Goal: Task Accomplishment & Management: Use online tool/utility

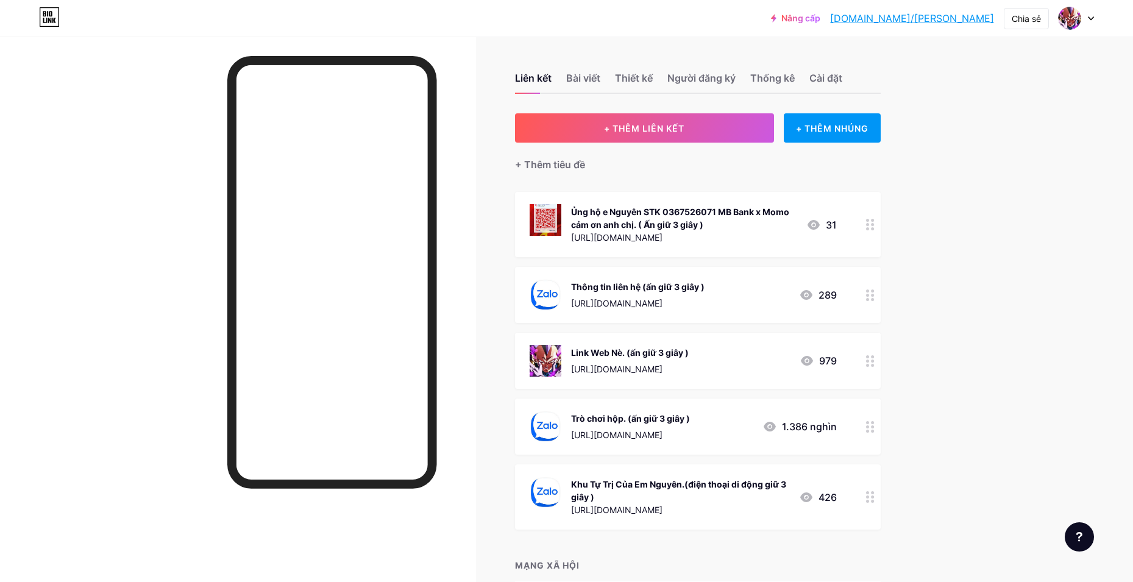
click at [914, 367] on div "Liên kết Bài viết Thiết kế Người đăng ký Thống kê Cài đặt + THÊM LIÊN KẾT + THÊ…" at bounding box center [465, 354] width 931 height 635
click at [841, 350] on div "Link Web Nè. (ấn giữ 3 giây ) [URL][DOMAIN_NAME] 979" at bounding box center [698, 361] width 366 height 56
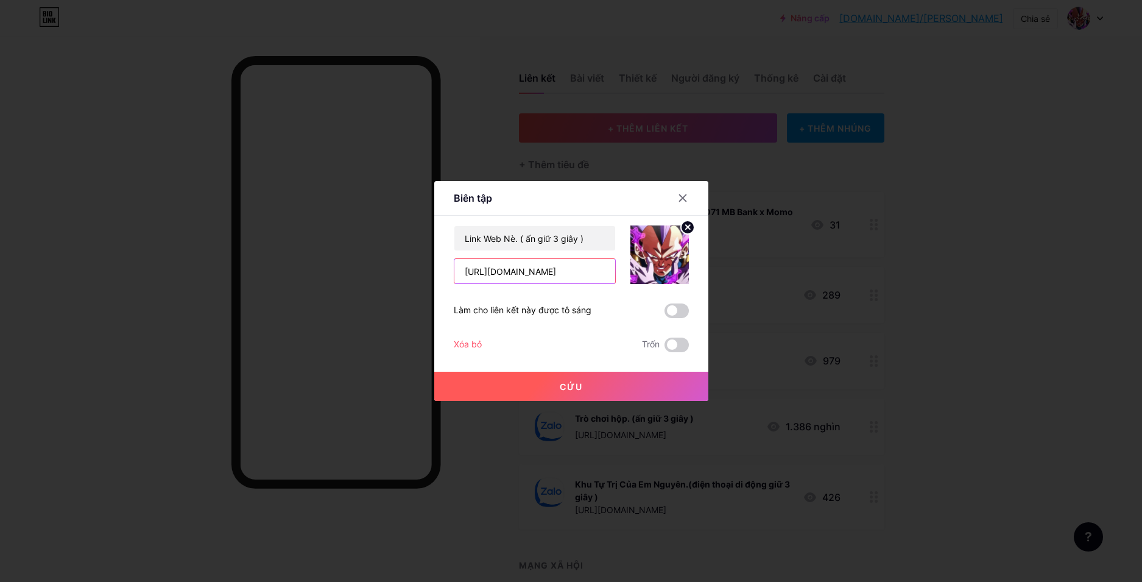
click at [511, 264] on input "[URL][DOMAIN_NAME]" at bounding box center [534, 271] width 161 height 24
paste input "[DOMAIN_NAME][URL]"
type input "[URL][DOMAIN_NAME]"
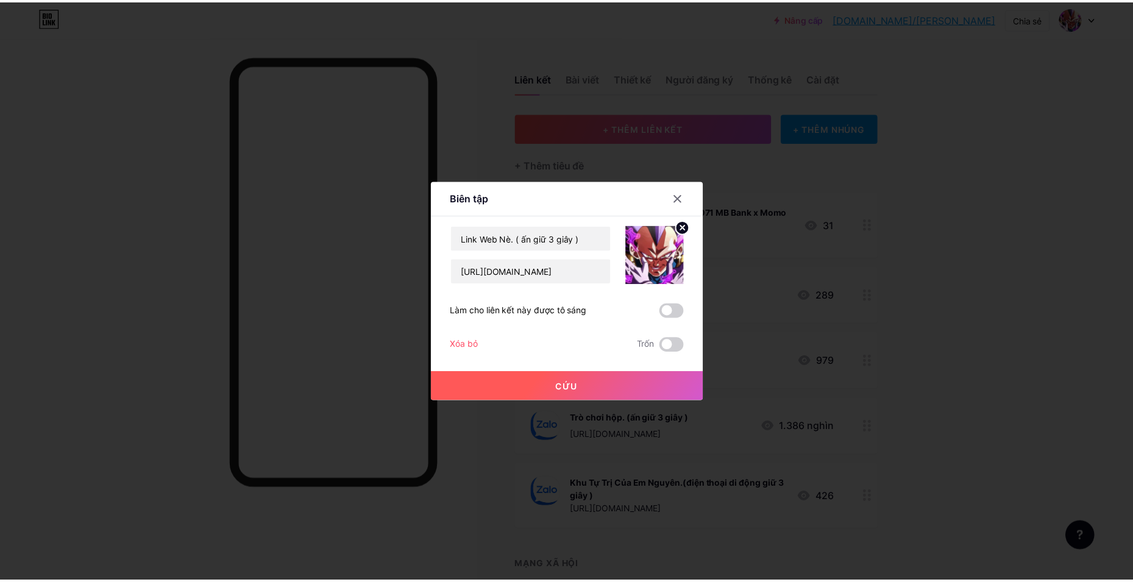
scroll to position [0, 0]
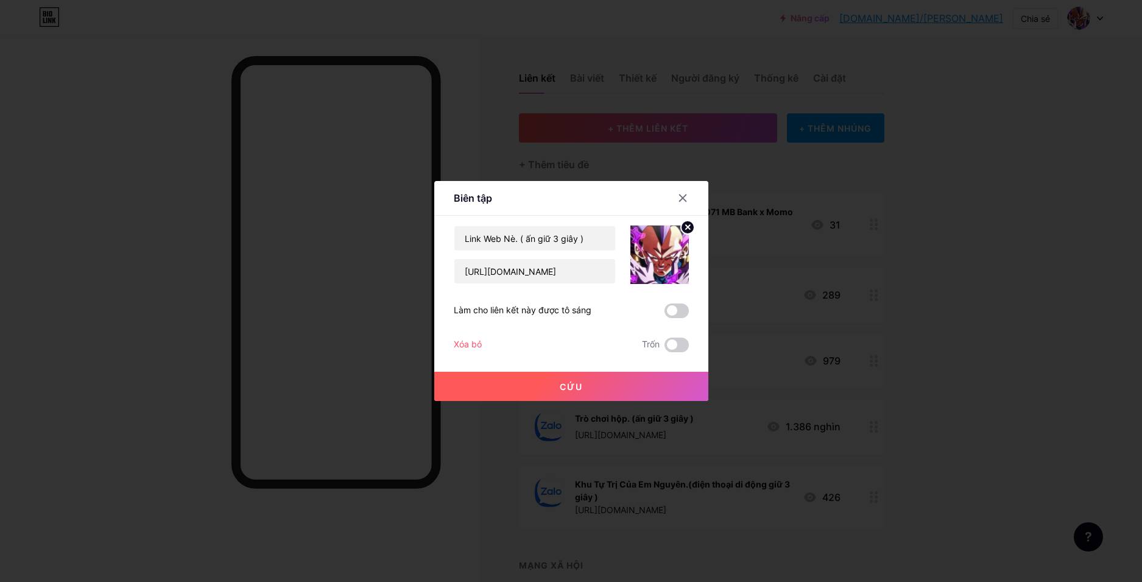
click at [564, 379] on button "Cứu" at bounding box center [571, 386] width 274 height 29
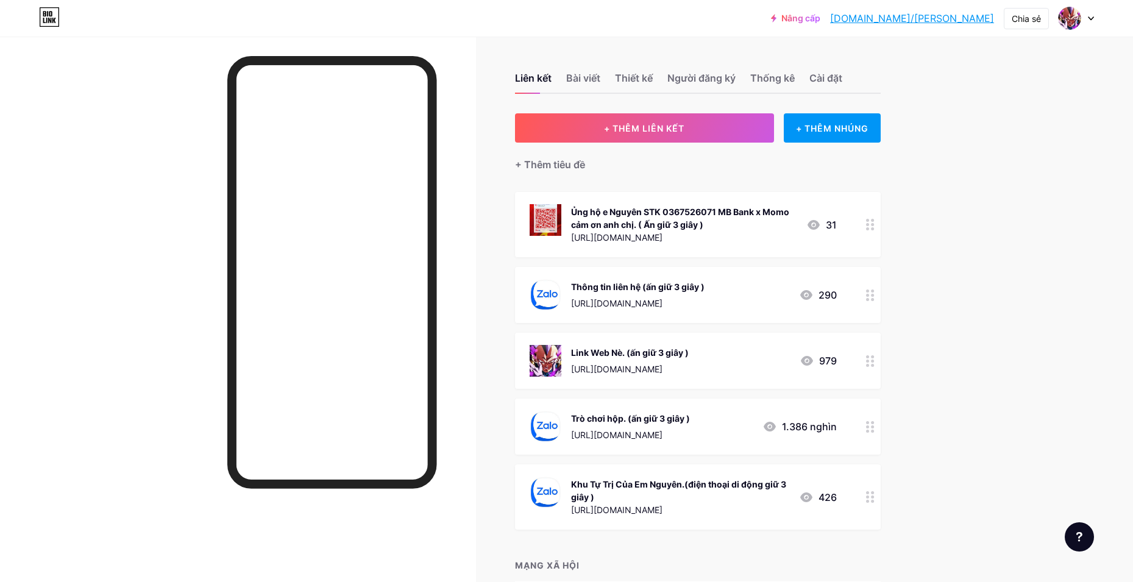
click at [856, 428] on div "Trò chơi hộp. (ấn giữ 3 giây ) https://zalo.me/g/pixkbn522 1.386 nghìn" at bounding box center [698, 426] width 366 height 56
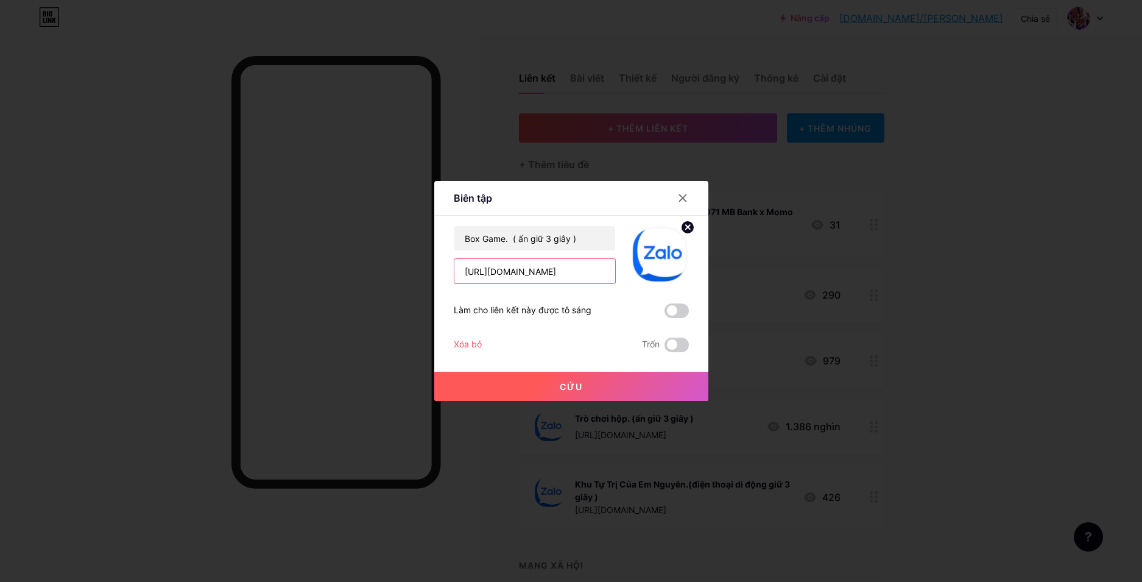
click at [547, 276] on input "[URL][DOMAIN_NAME]" at bounding box center [534, 271] width 161 height 24
paste input "eaybix499"
type input "https://zalo.me/g/eaybix499"
click at [564, 395] on button "Cứu" at bounding box center [571, 386] width 274 height 29
